Goal: Find specific page/section: Find specific page/section

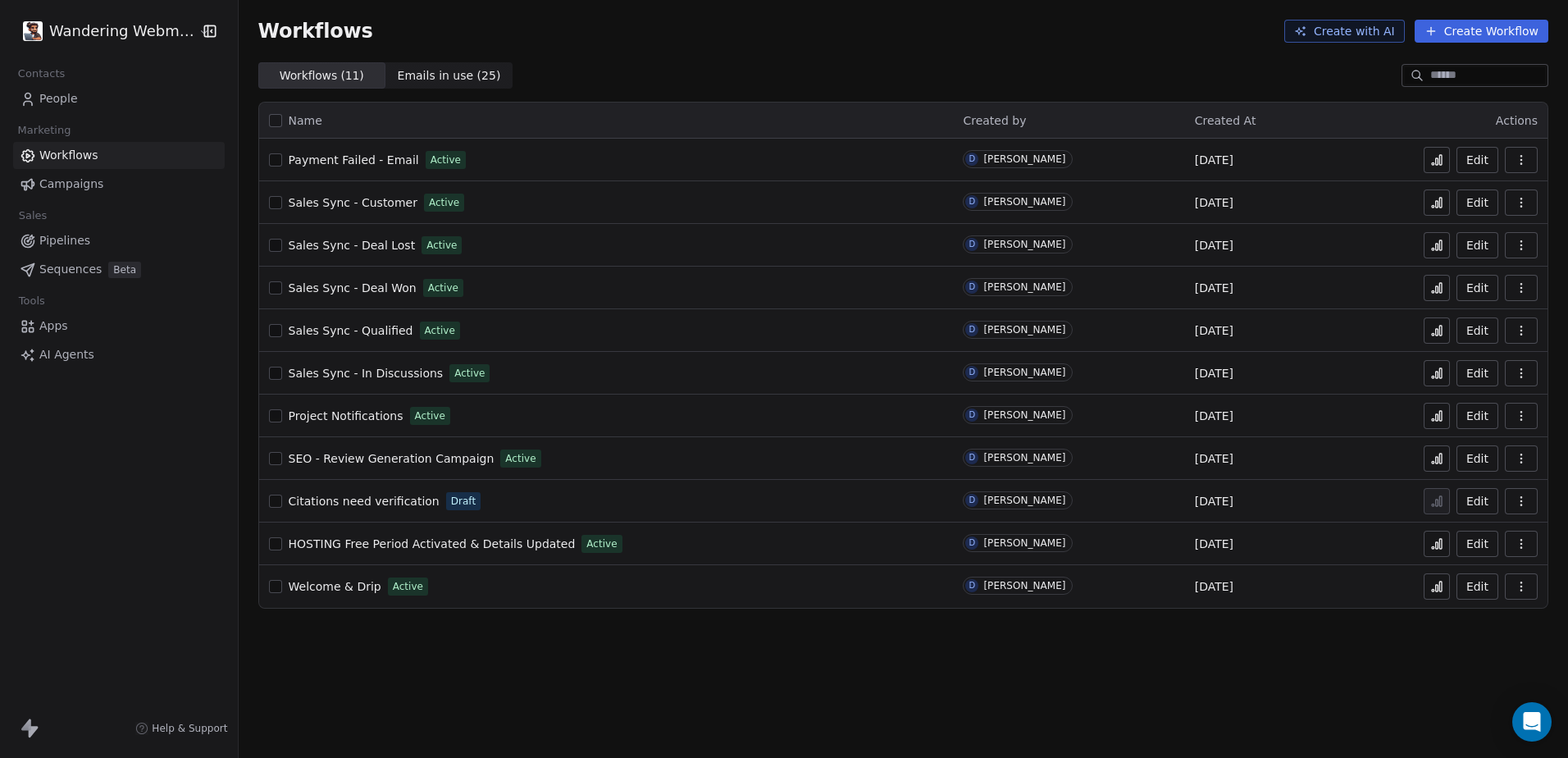
click at [71, 242] on span "Pipelines" at bounding box center [65, 241] width 51 height 17
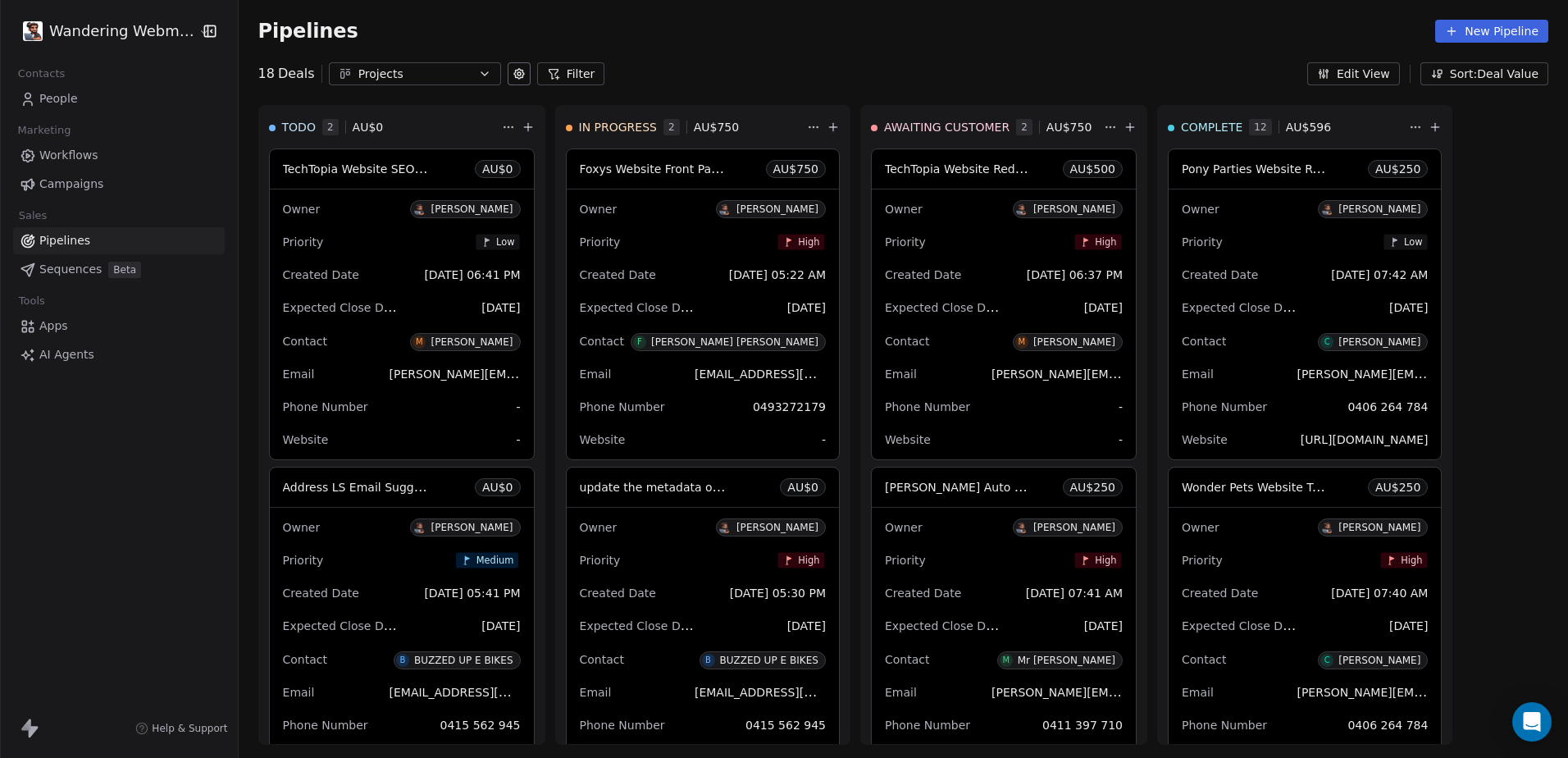
click at [67, 154] on span "Workflows" at bounding box center [69, 155] width 59 height 17
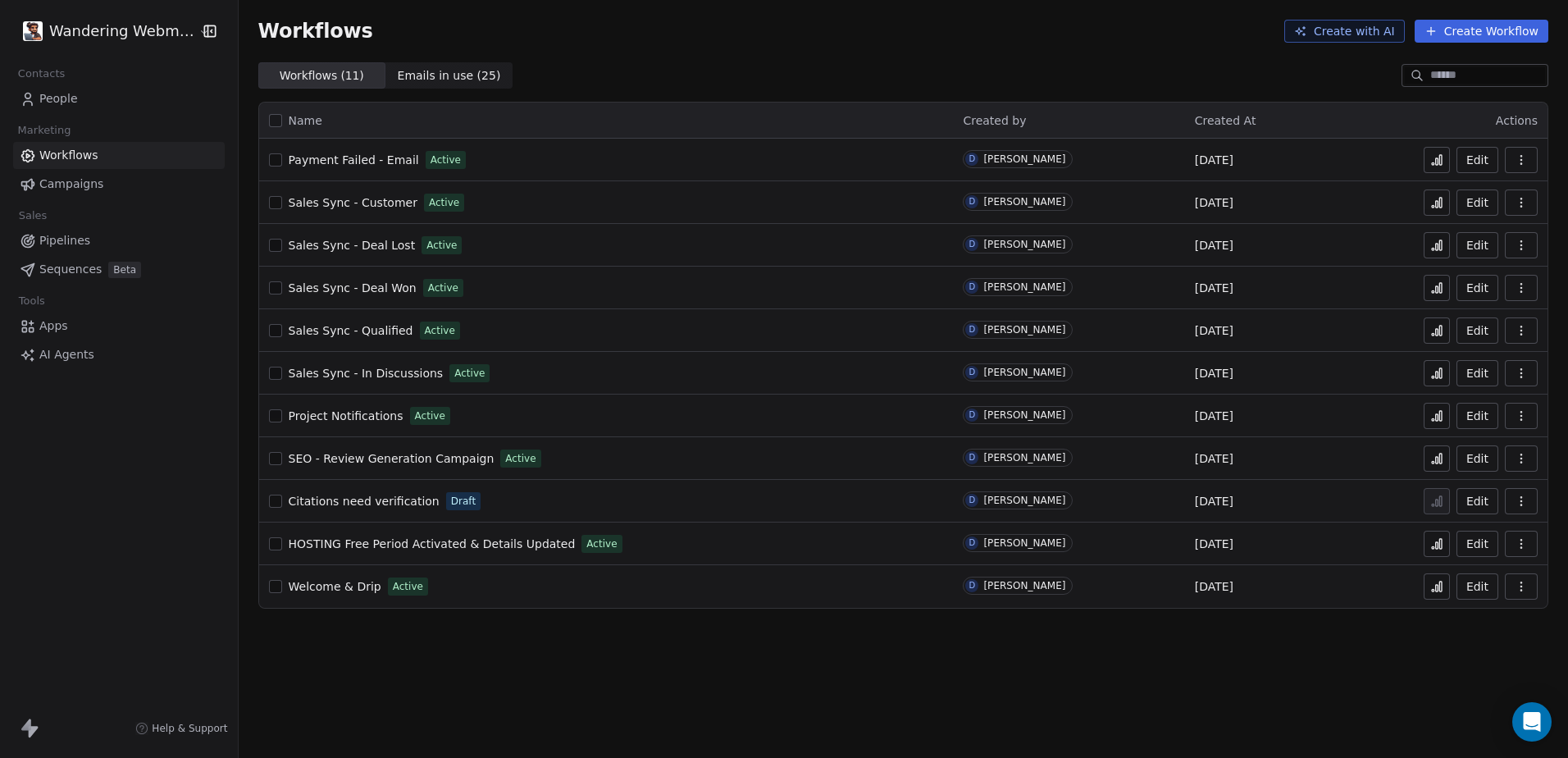
click at [335, 163] on span "Payment Failed - Email" at bounding box center [354, 160] width 131 height 13
